Goal: Task Accomplishment & Management: Manage account settings

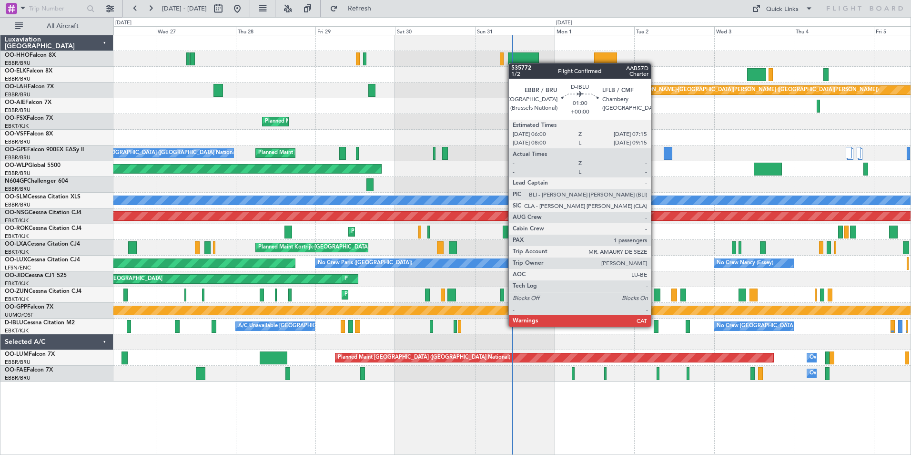
click at [655, 326] on div at bounding box center [656, 326] width 4 height 13
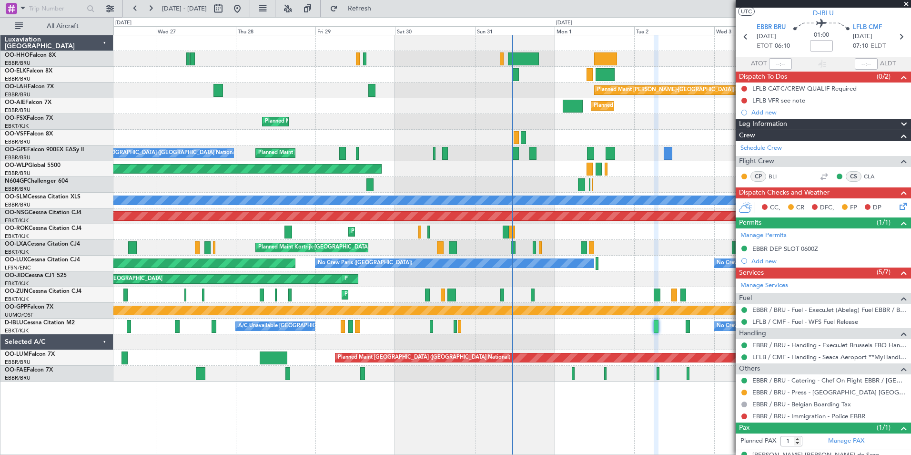
scroll to position [37, 0]
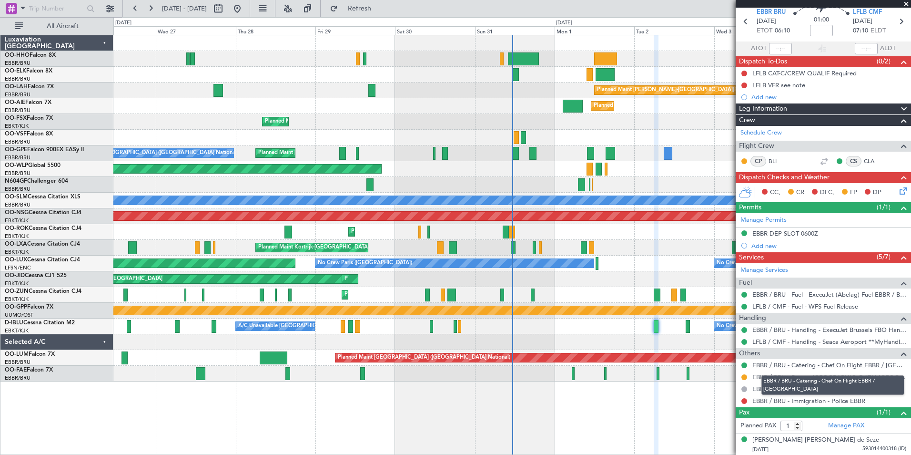
click at [837, 366] on link "EBBR / BRU - Catering - Chef On Flight EBBR / [GEOGRAPHIC_DATA]" at bounding box center [829, 365] width 154 height 8
click at [907, 1] on span at bounding box center [907, 4] width 10 height 9
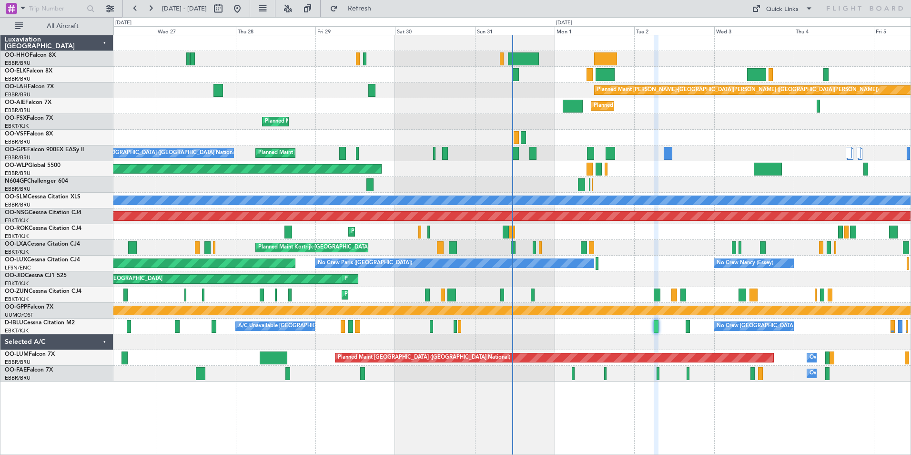
type input "0"
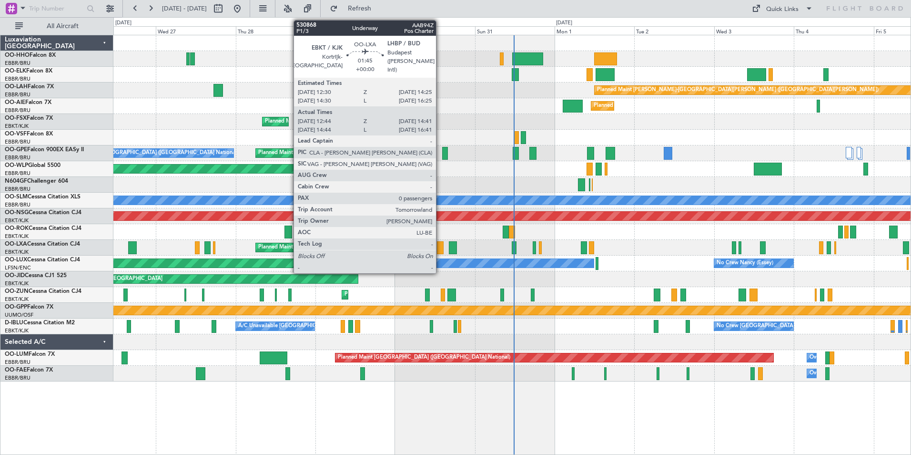
click at [440, 249] on div at bounding box center [440, 247] width 7 height 13
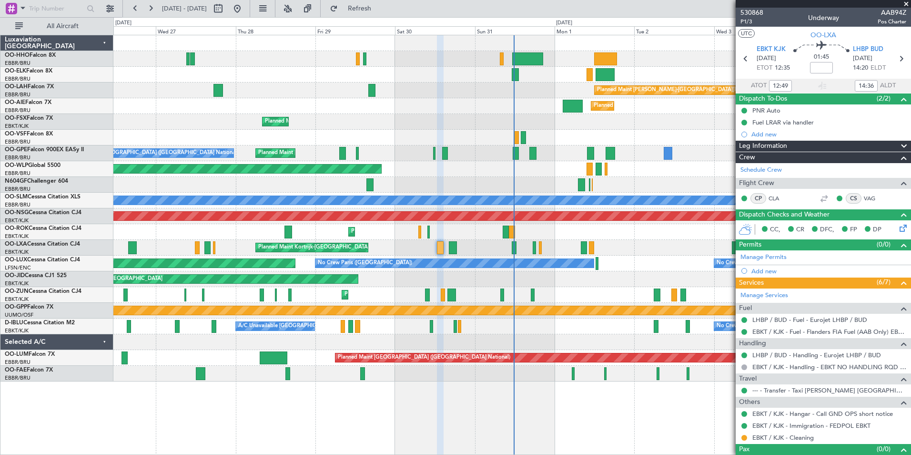
click at [909, 6] on span at bounding box center [907, 4] width 10 height 9
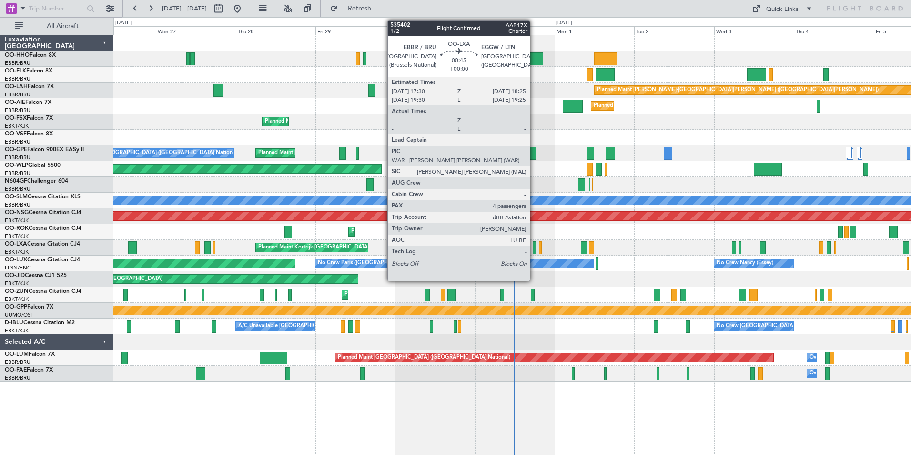
click at [534, 249] on div at bounding box center [534, 247] width 3 height 13
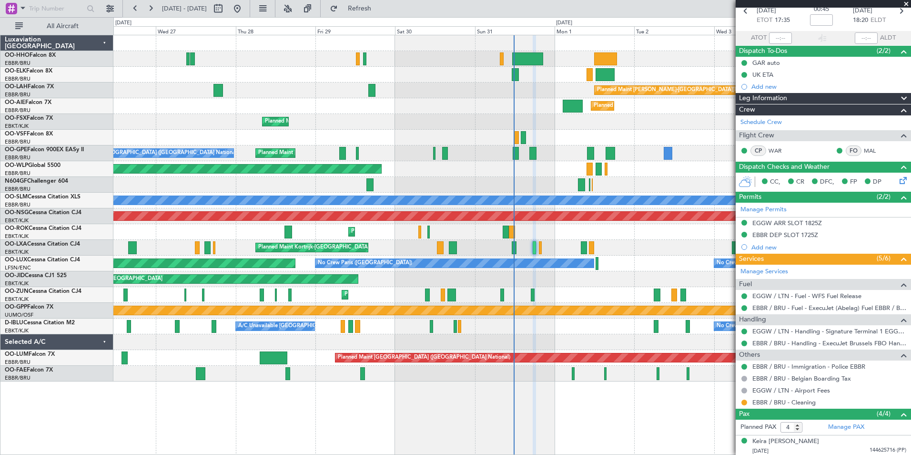
scroll to position [113, 0]
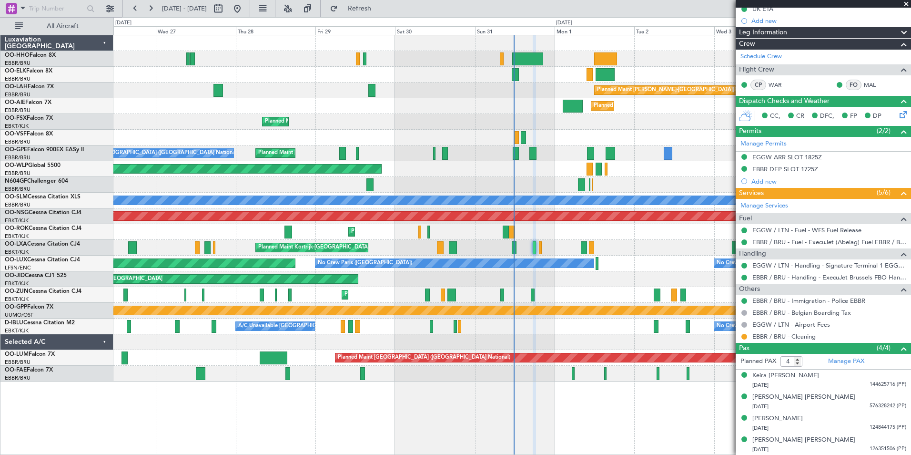
click at [907, 2] on span at bounding box center [907, 4] width 10 height 9
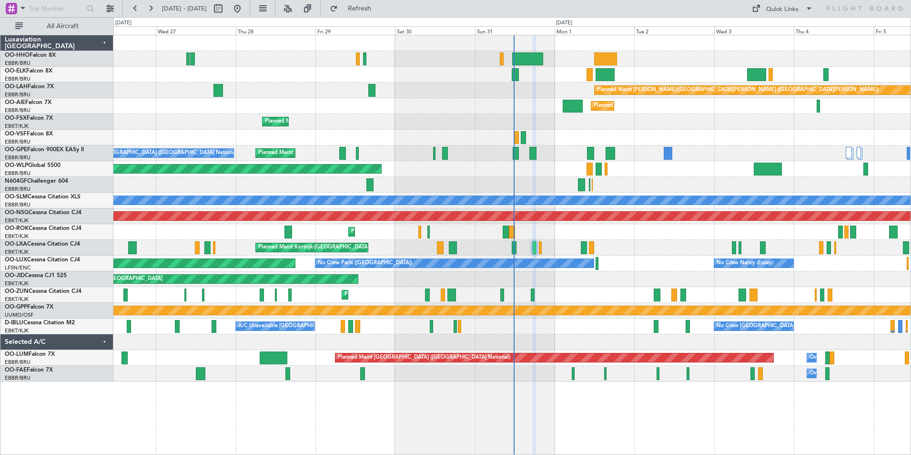
type input "0"
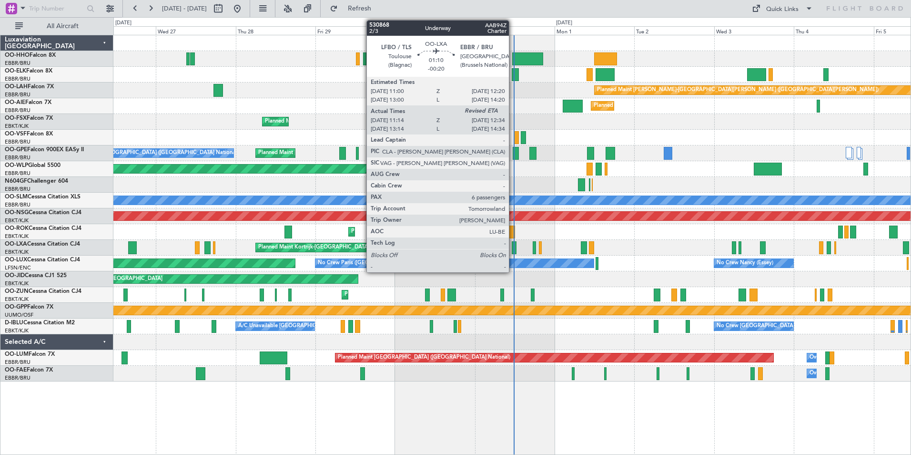
click at [513, 251] on div at bounding box center [514, 247] width 5 height 13
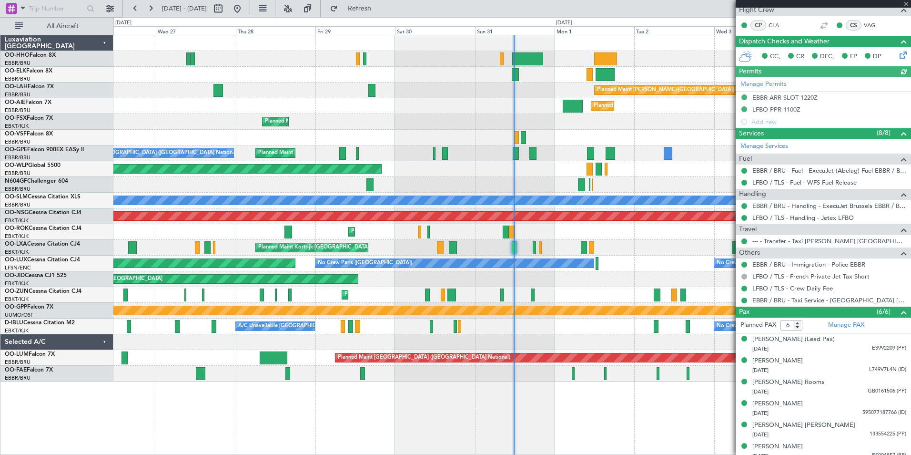
scroll to position [168, 0]
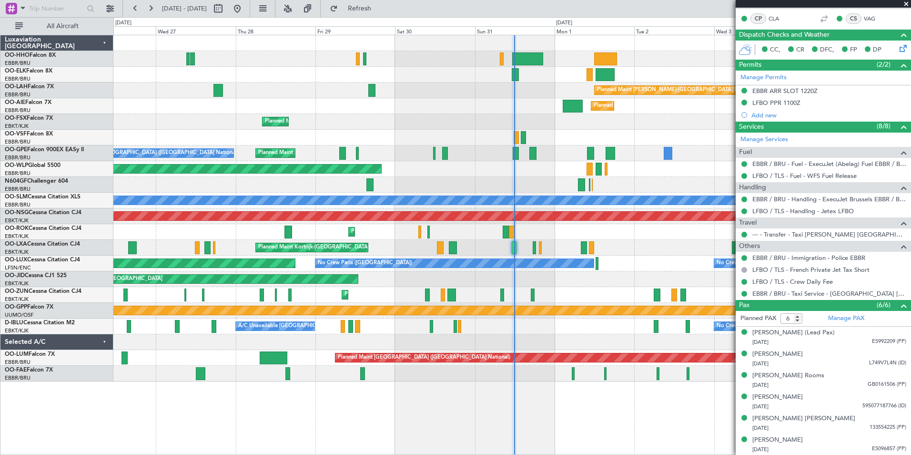
click at [905, 0] on span at bounding box center [907, 4] width 10 height 9
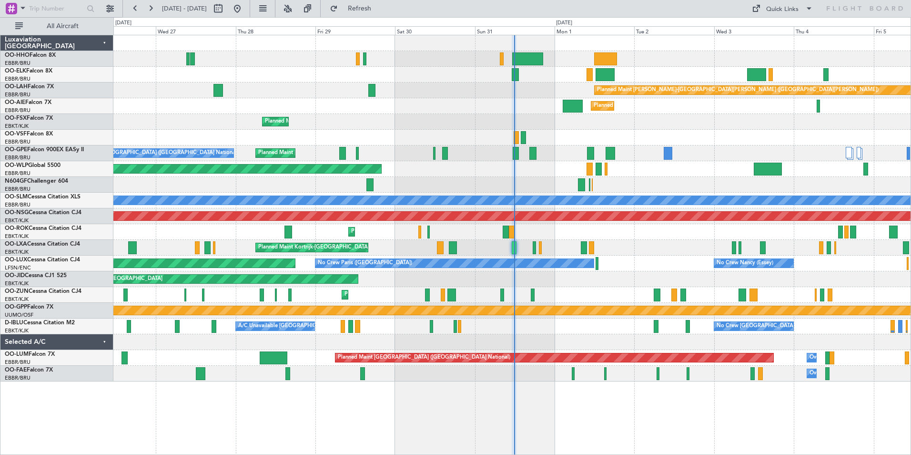
type input "0"
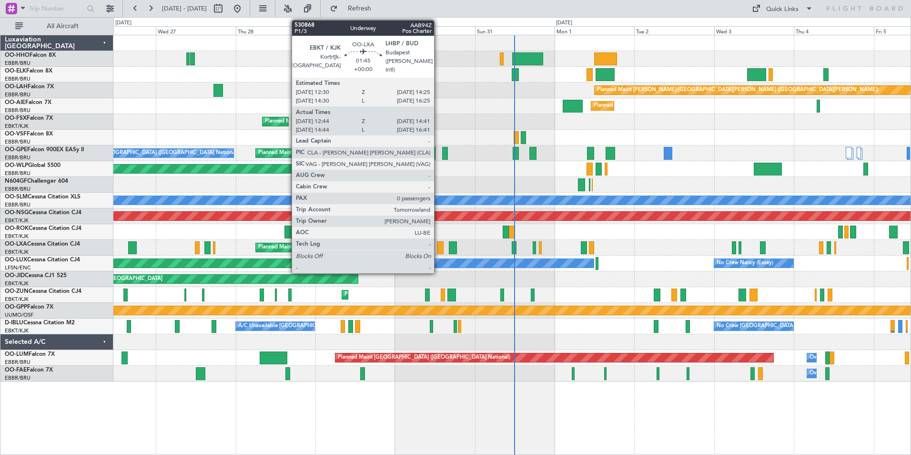
click at [438, 246] on div at bounding box center [440, 247] width 7 height 13
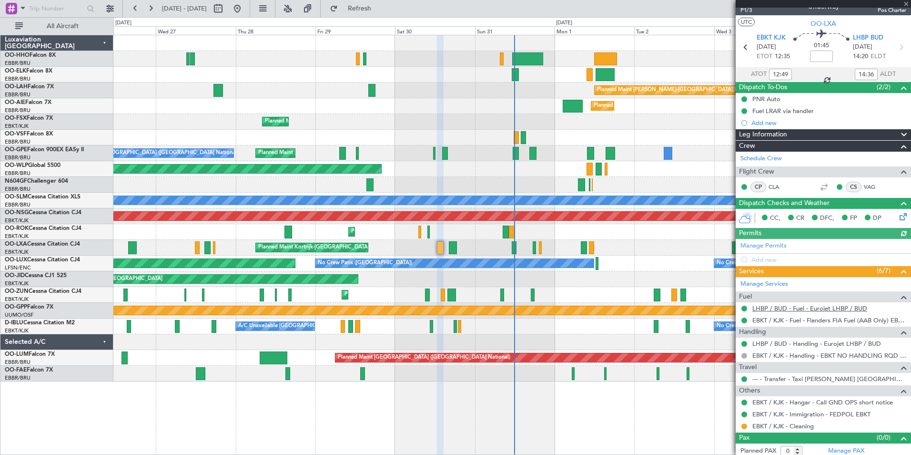
scroll to position [15, 0]
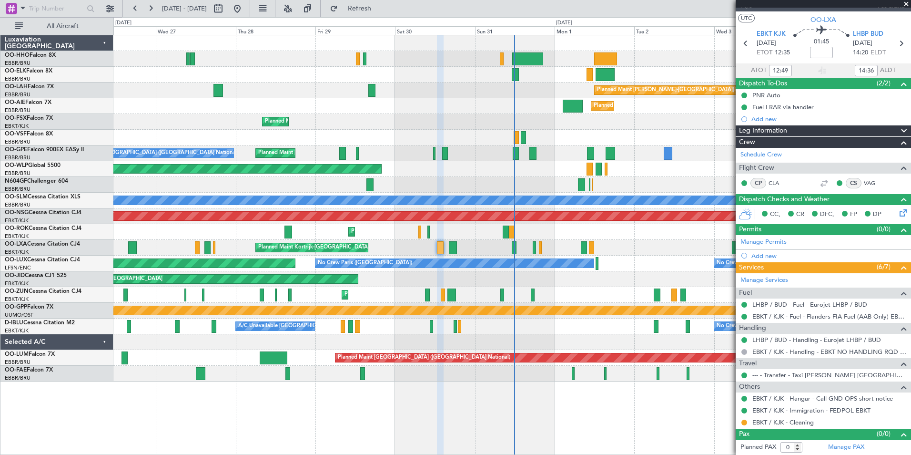
click at [907, 2] on span at bounding box center [907, 4] width 10 height 9
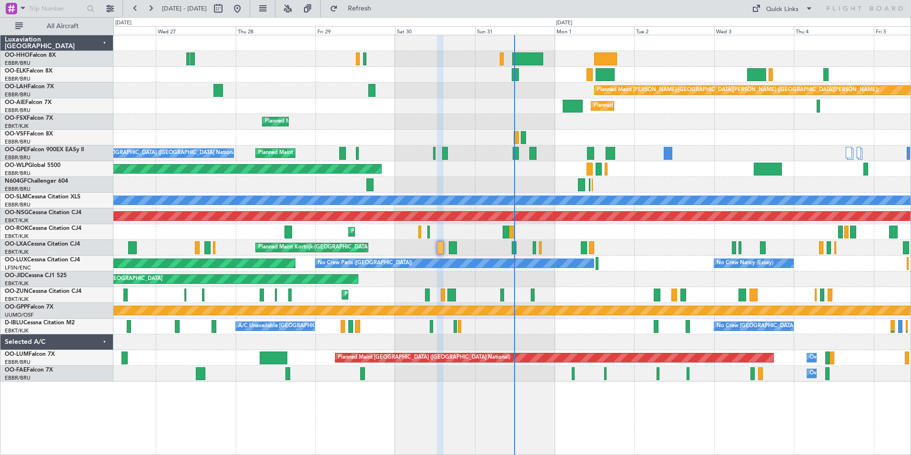
scroll to position [0, 0]
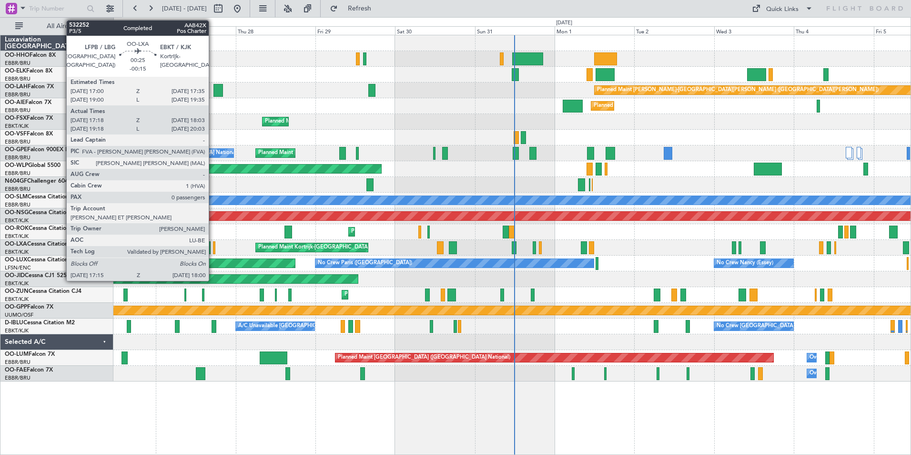
click at [213, 249] on div at bounding box center [214, 247] width 3 height 13
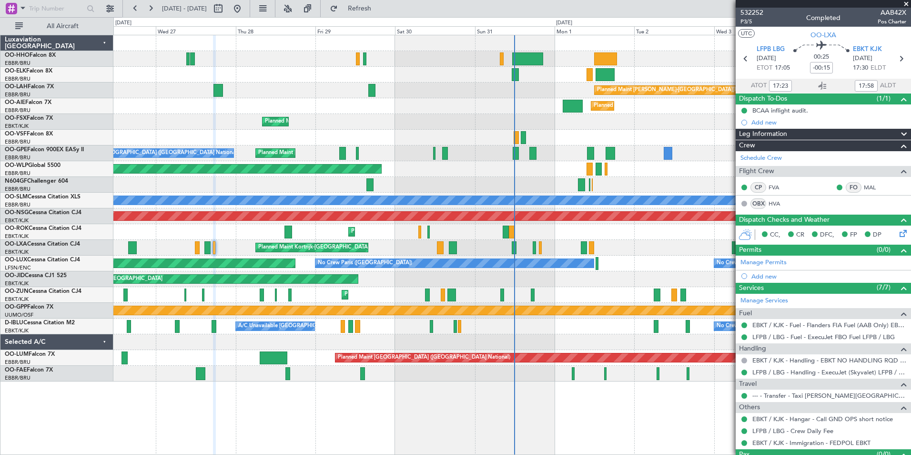
click at [906, 4] on span at bounding box center [907, 4] width 10 height 9
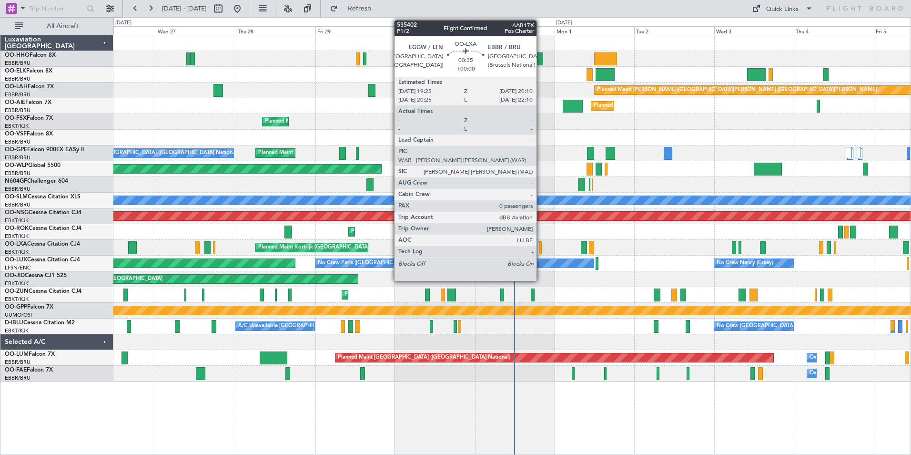
click at [541, 248] on div at bounding box center [540, 247] width 3 height 13
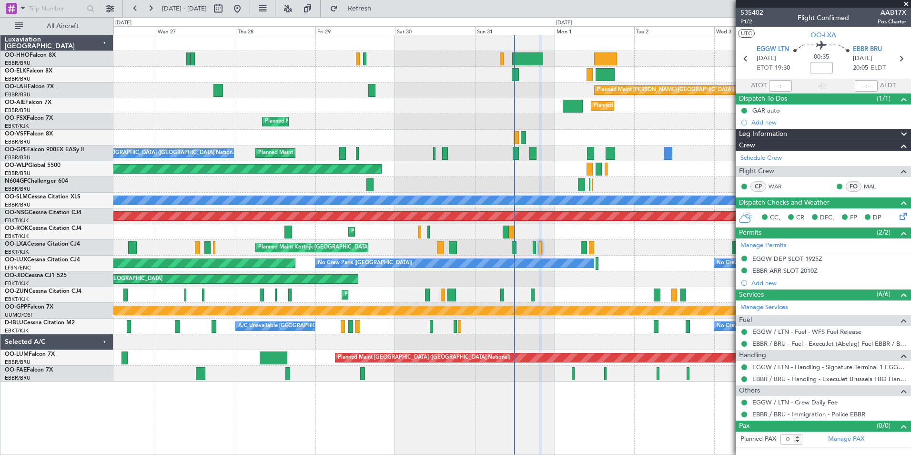
click at [905, 5] on span at bounding box center [907, 4] width 10 height 9
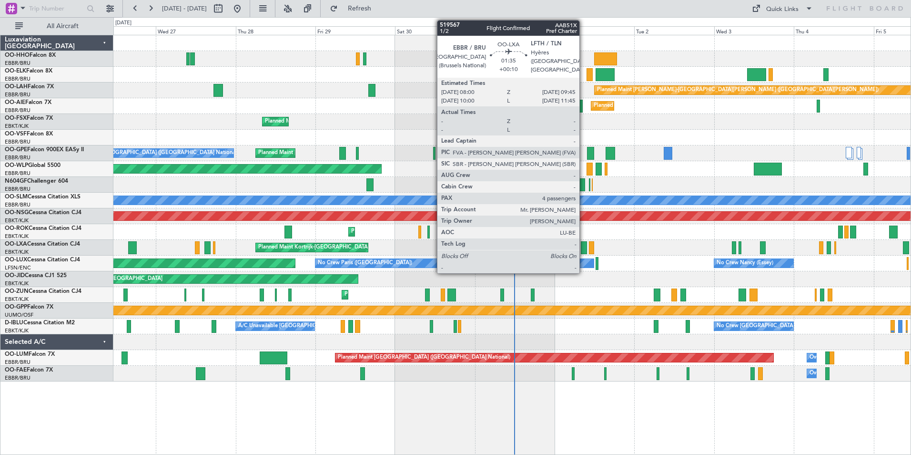
click at [584, 249] on div at bounding box center [584, 247] width 6 height 13
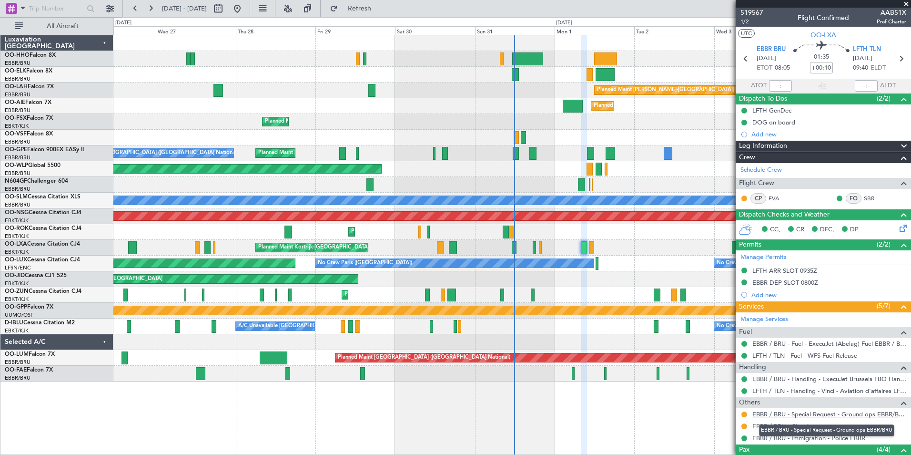
click at [844, 412] on link "EBBR / BRU - Special Request - Ground ops EBBR/BRU" at bounding box center [829, 414] width 154 height 8
click at [905, 3] on span at bounding box center [907, 4] width 10 height 9
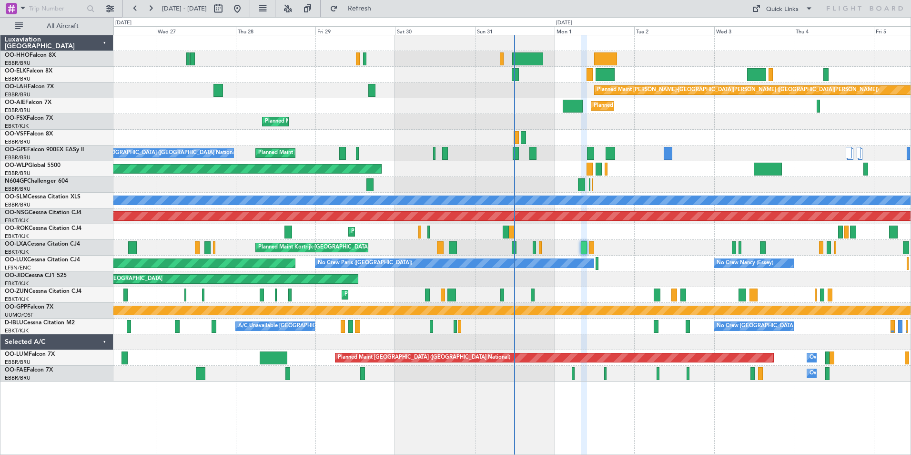
type input "0"
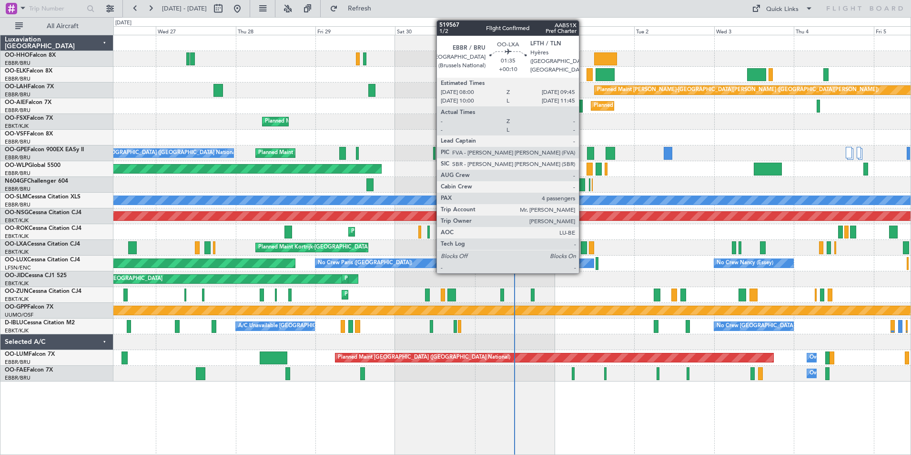
click at [583, 243] on div at bounding box center [584, 247] width 6 height 13
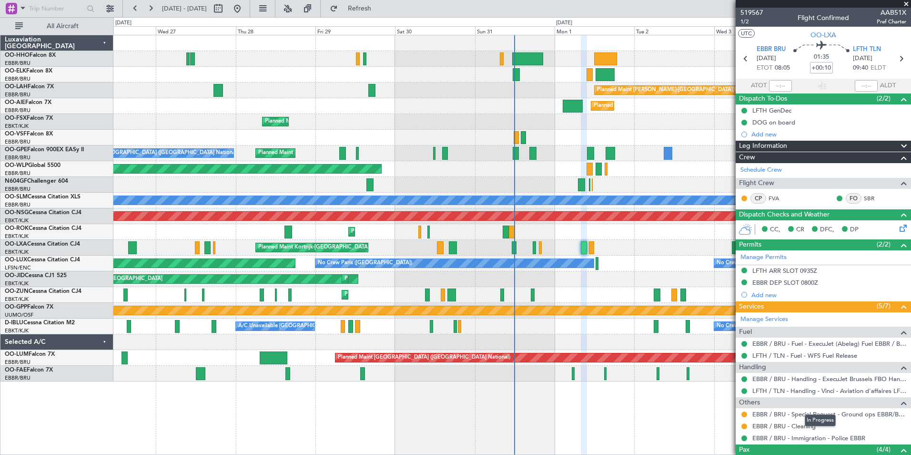
click at [831, 413] on mat-tooltip-component "In Progress" at bounding box center [820, 419] width 44 height 25
click at [855, 410] on link "EBBR / BRU - Special Request - Ground ops EBBR/BRU" at bounding box center [829, 414] width 154 height 8
click at [775, 83] on input "text" at bounding box center [780, 85] width 23 height 11
click at [905, 1] on span at bounding box center [907, 4] width 10 height 9
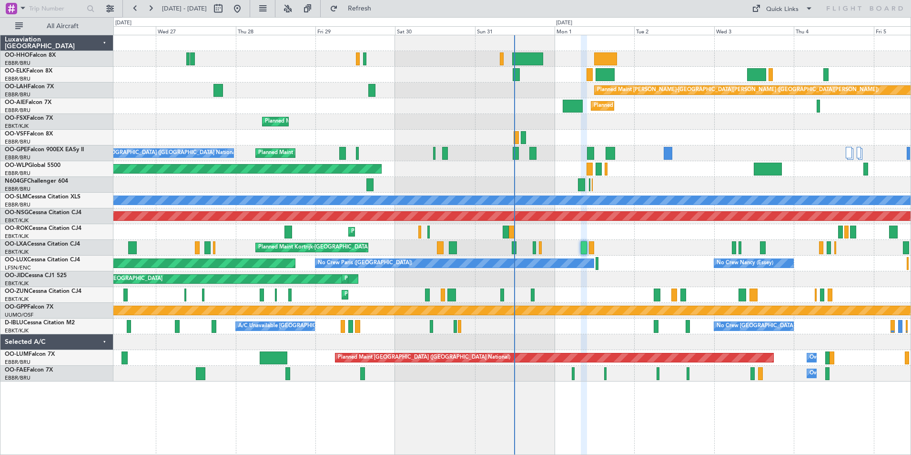
type input "0"
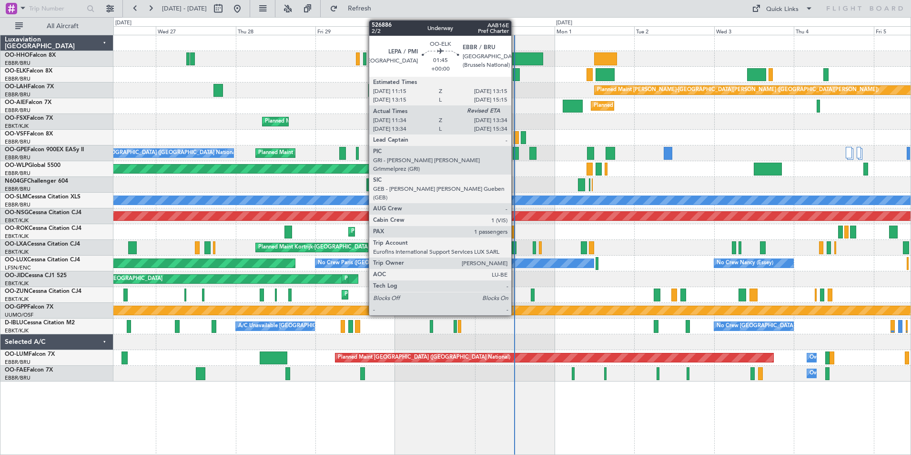
click at [516, 73] on div at bounding box center [516, 74] width 7 height 13
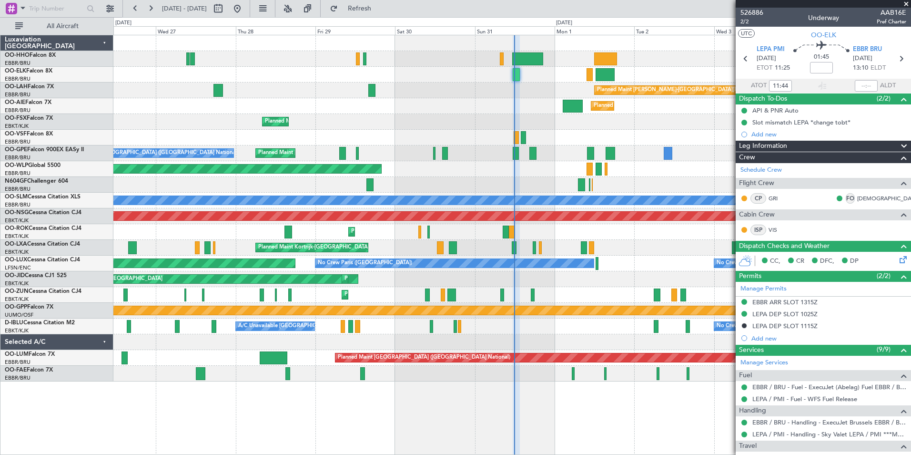
click at [906, 3] on span at bounding box center [907, 4] width 10 height 9
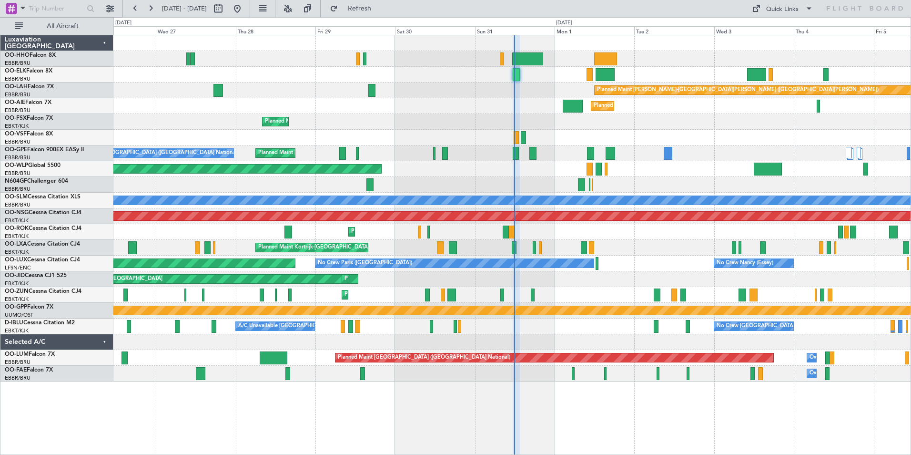
type input "0"
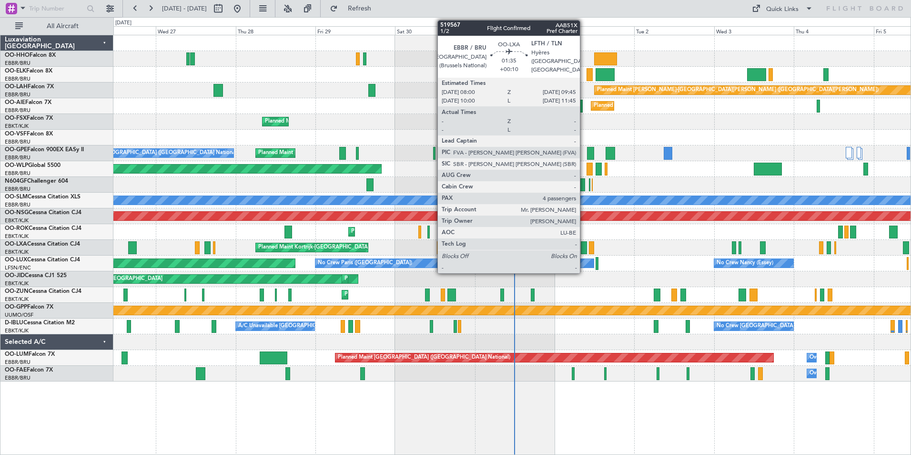
click at [584, 248] on div at bounding box center [584, 247] width 6 height 13
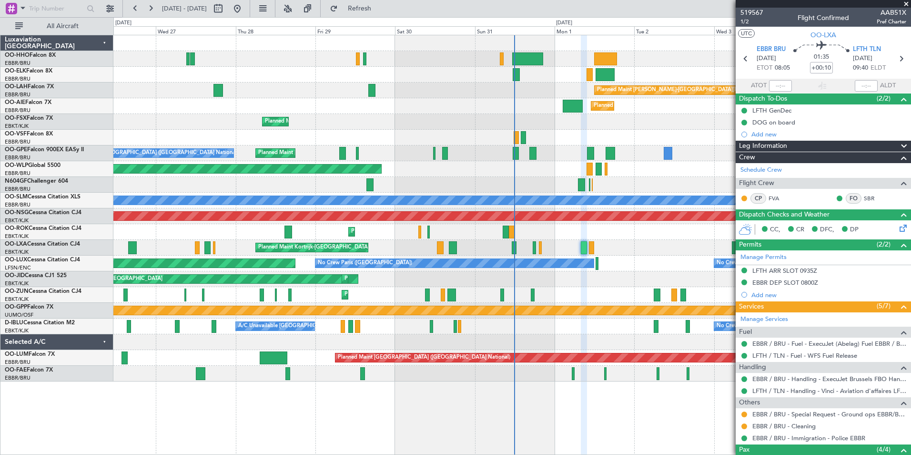
click at [907, 2] on span at bounding box center [907, 4] width 10 height 9
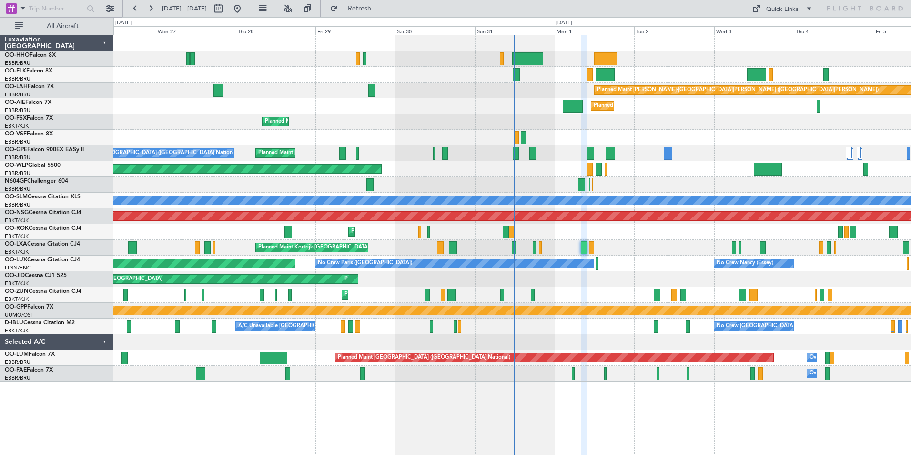
type input "0"
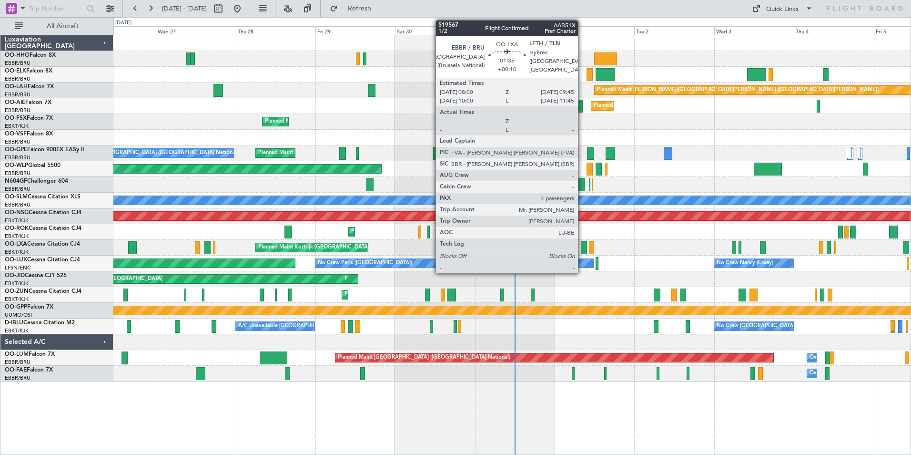
click at [582, 243] on div at bounding box center [584, 247] width 6 height 13
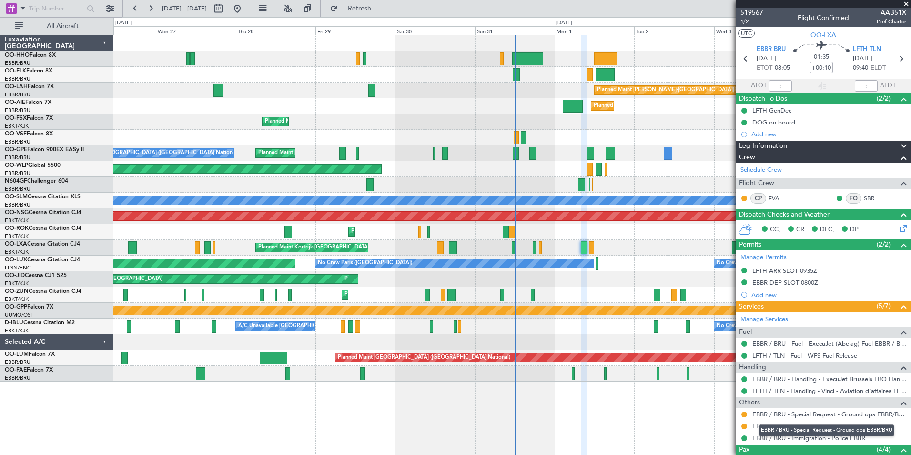
click at [832, 415] on link "EBBR / BRU - Special Request - Ground ops EBBR/BRU" at bounding box center [829, 414] width 154 height 8
click at [905, 4] on span at bounding box center [907, 4] width 10 height 9
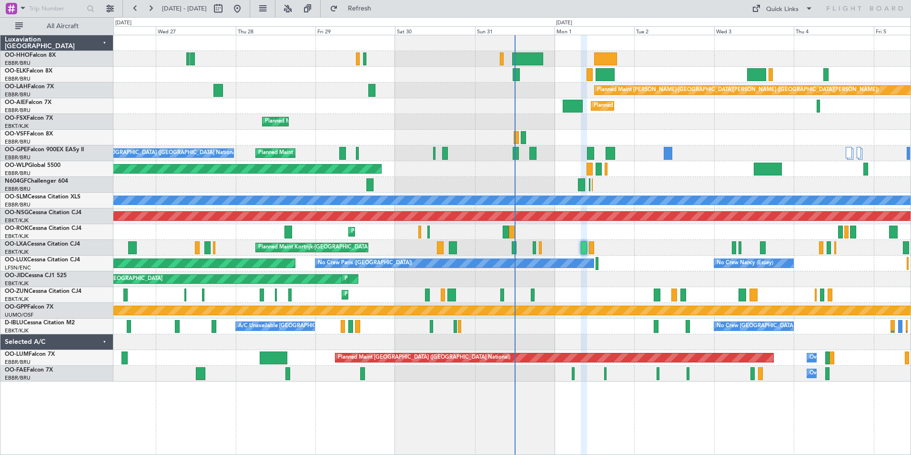
type input "0"
